Goal: Task Accomplishment & Management: Manage account settings

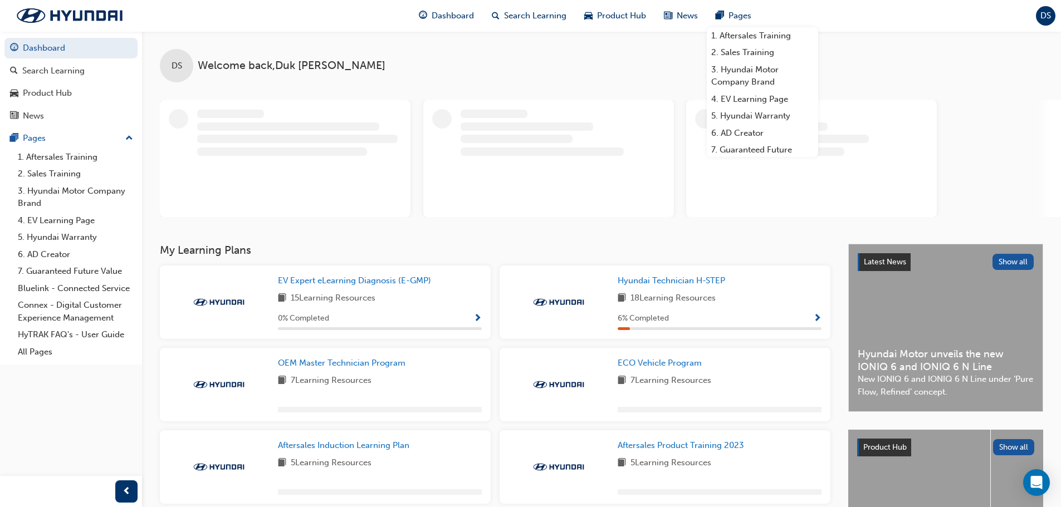
click at [1046, 15] on span "DS" at bounding box center [1045, 15] width 11 height 13
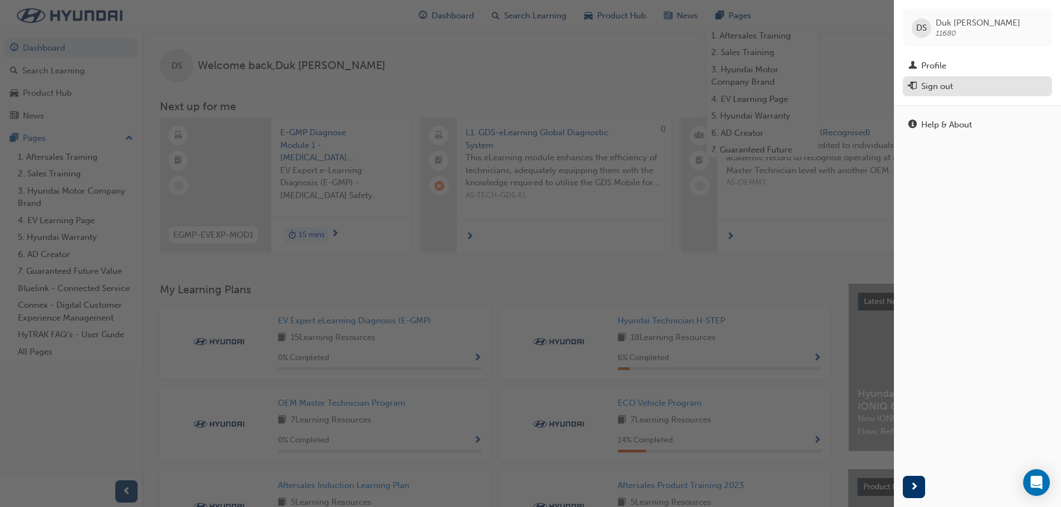
click at [935, 91] on div "Sign out" at bounding box center [937, 86] width 32 height 13
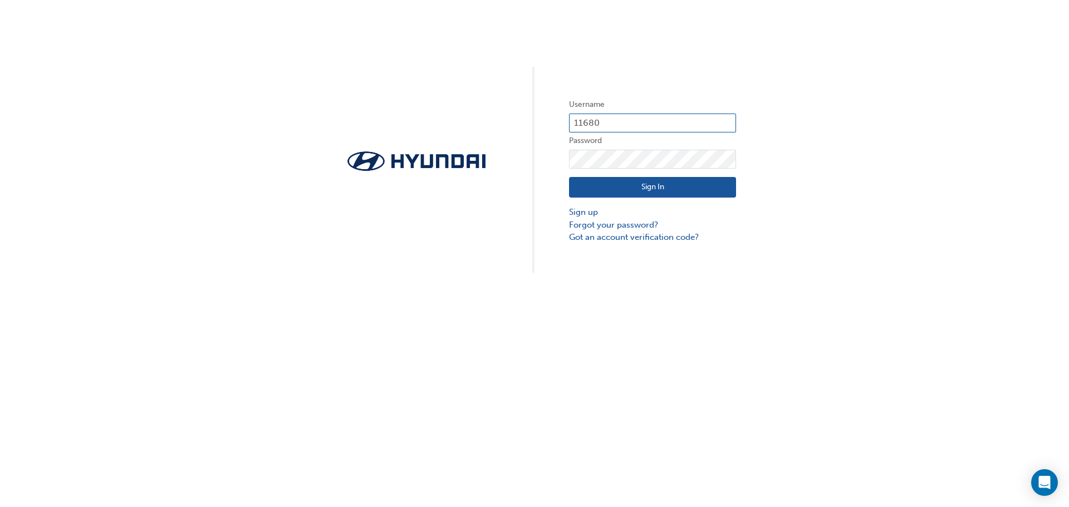
click at [621, 123] on input "11680" at bounding box center [652, 123] width 167 height 19
type input "29370"
click at [651, 189] on button "Sign In" at bounding box center [652, 187] width 167 height 21
